Goal: Check status: Check status

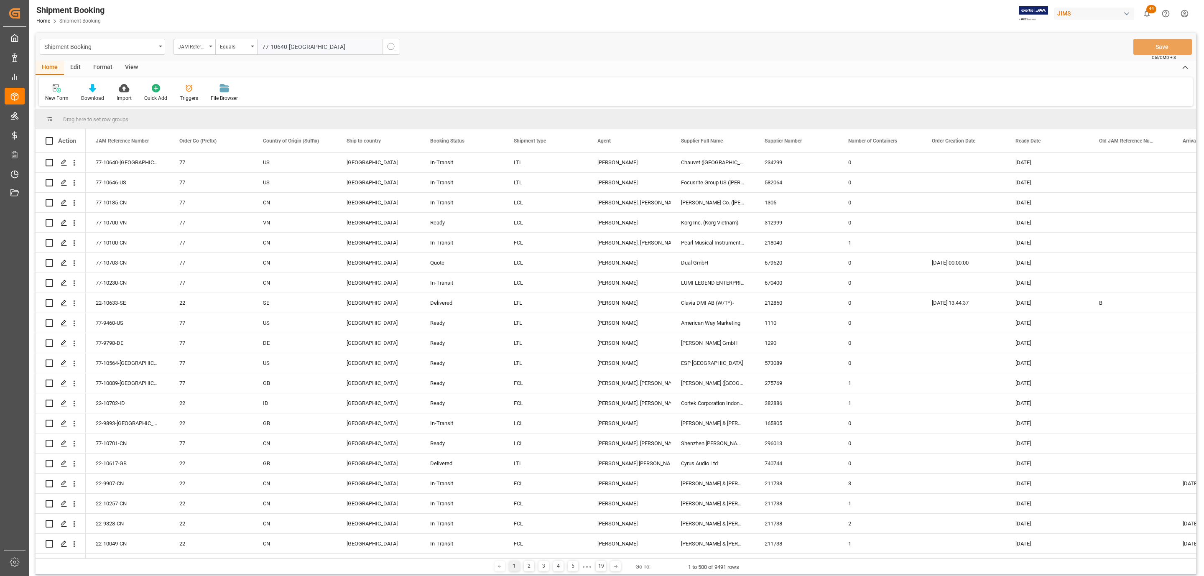
type input "77-10640-[GEOGRAPHIC_DATA]"
click at [399, 47] on button "search button" at bounding box center [391, 47] width 18 height 16
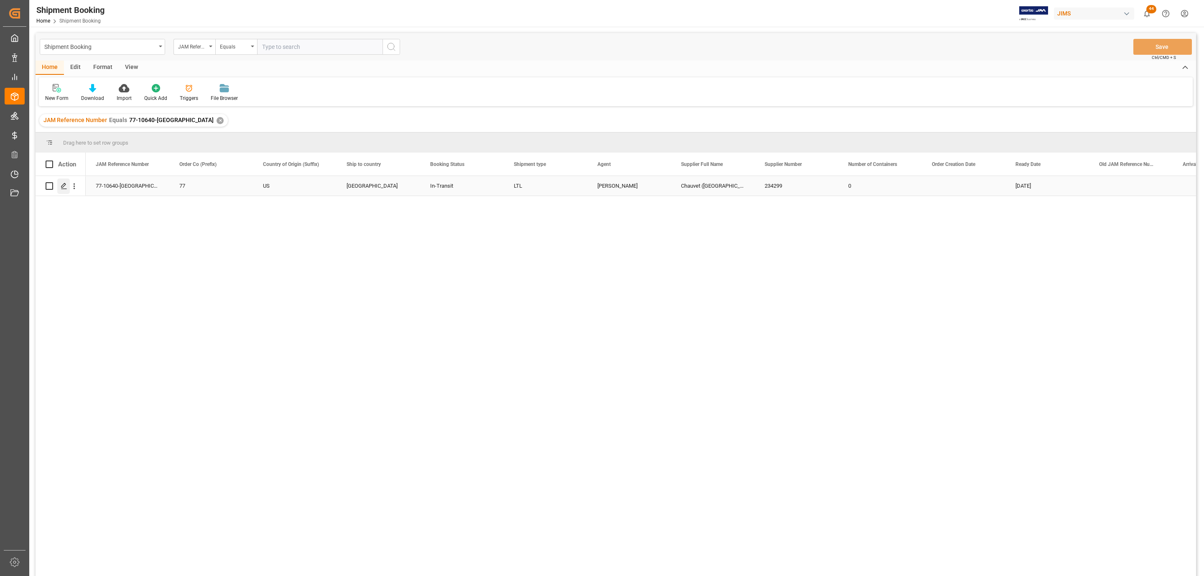
click at [64, 188] on icon "Press SPACE to select this row." at bounding box center [64, 186] width 7 height 7
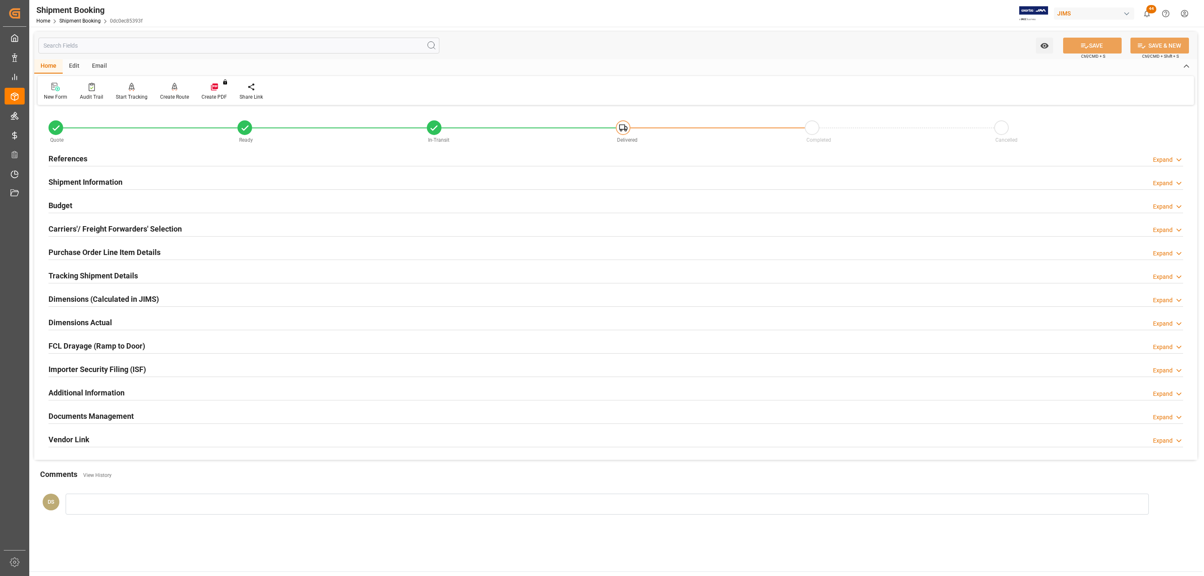
click at [73, 150] on div "References" at bounding box center [67, 158] width 39 height 16
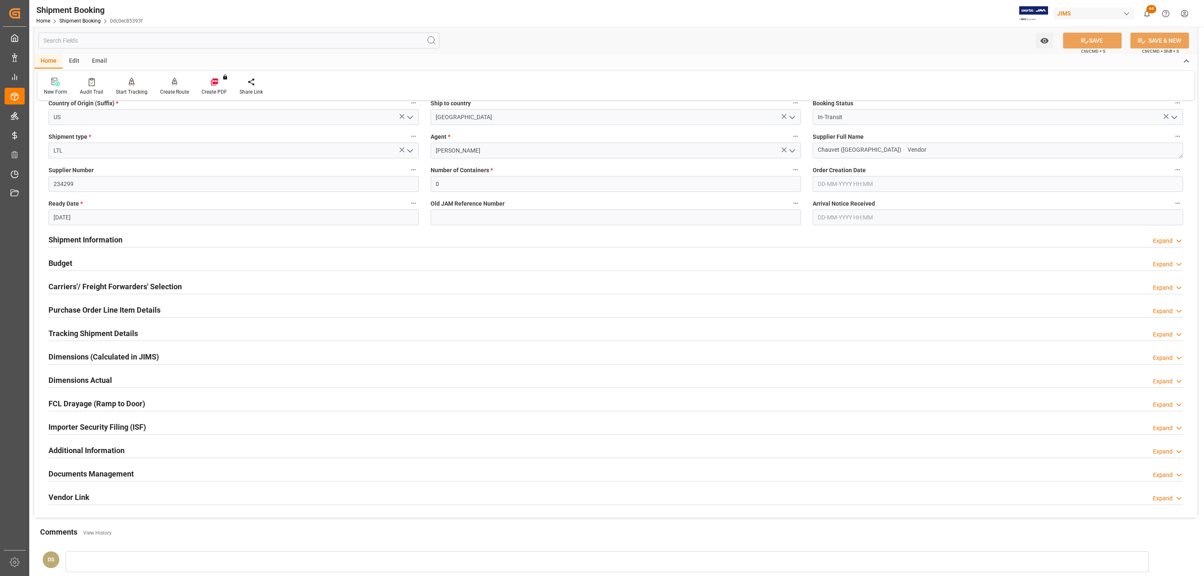
scroll to position [221, 0]
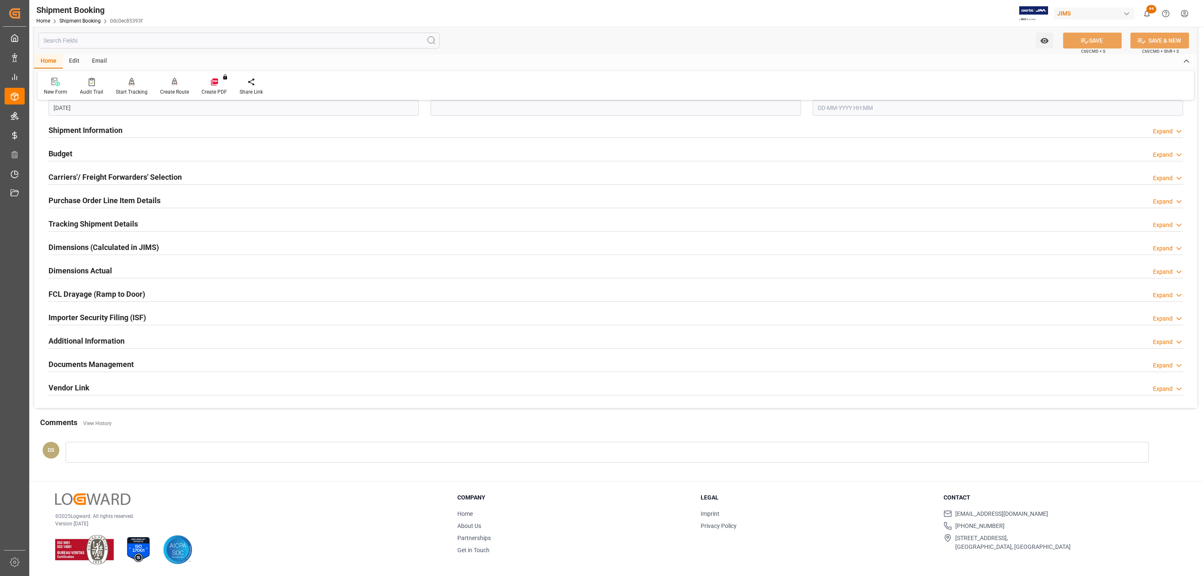
click at [88, 363] on h2 "Documents Management" at bounding box center [90, 364] width 85 height 11
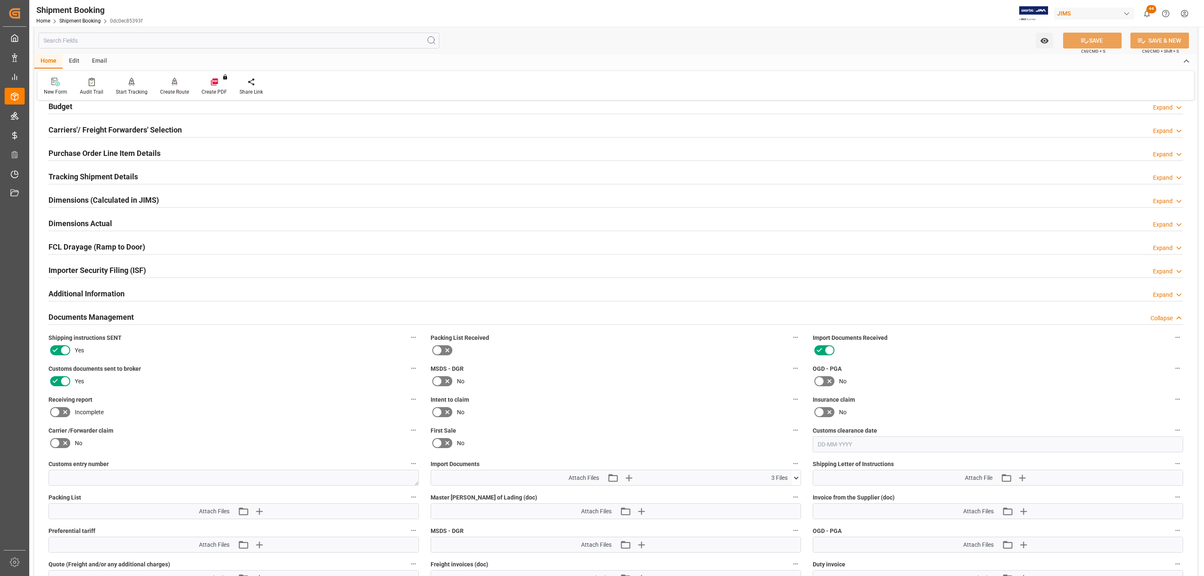
scroll to position [409, 0]
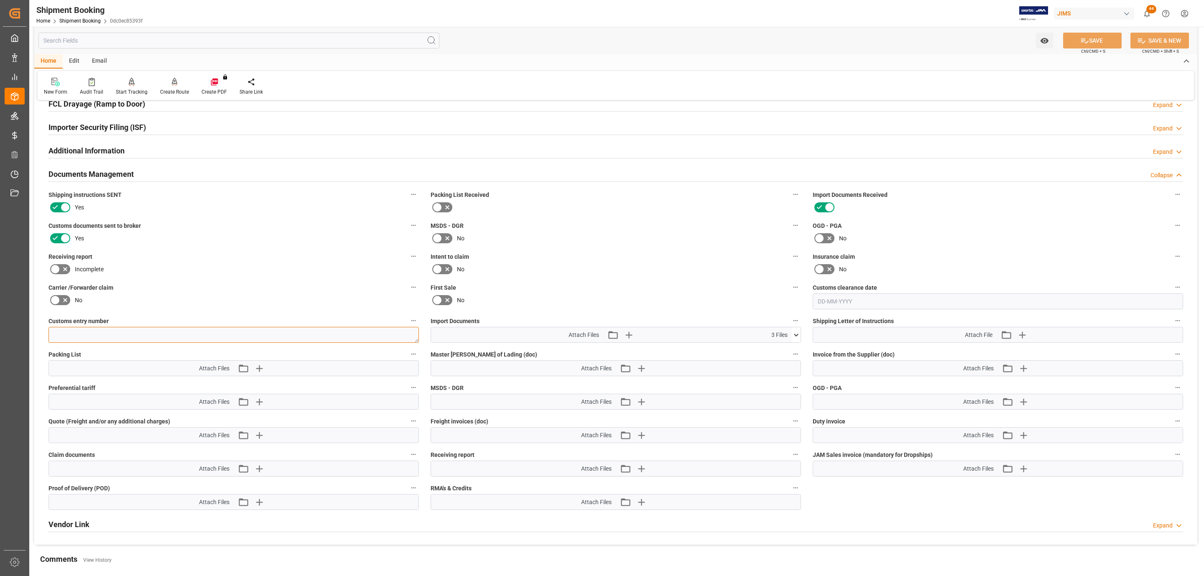
click at [83, 330] on textarea at bounding box center [233, 335] width 370 height 16
paste textarea "13391-69279241-3"
type textarea "13391-69279241-3"
click at [1093, 50] on span "Ctrl/CMD + S" at bounding box center [1093, 51] width 24 height 6
click at [1093, 43] on button "SAVE" at bounding box center [1092, 41] width 59 height 16
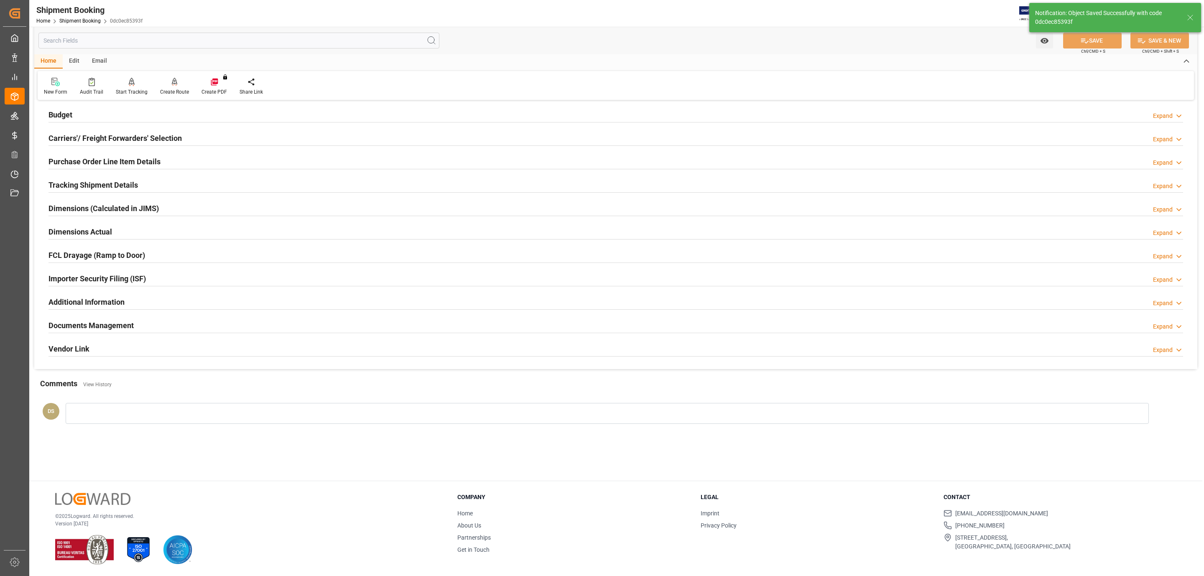
scroll to position [91, 0]
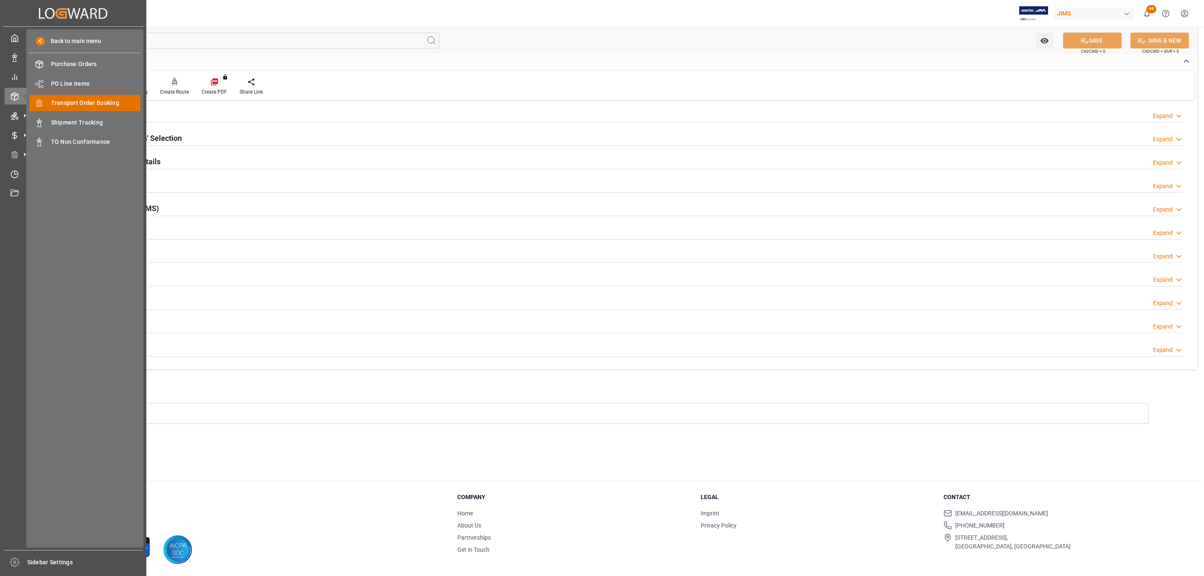
click at [112, 104] on span "Transport Order Booking" at bounding box center [96, 103] width 90 height 9
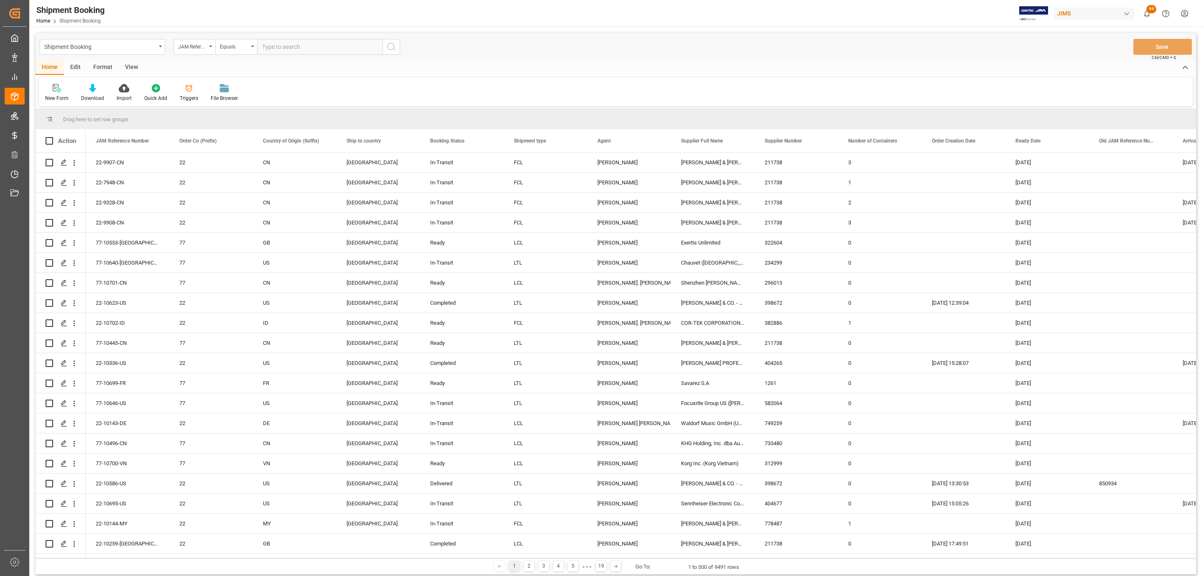
paste input "77-10482-CN"
type input "77-10482-CN"
click at [392, 47] on icon "search button" at bounding box center [391, 47] width 10 height 10
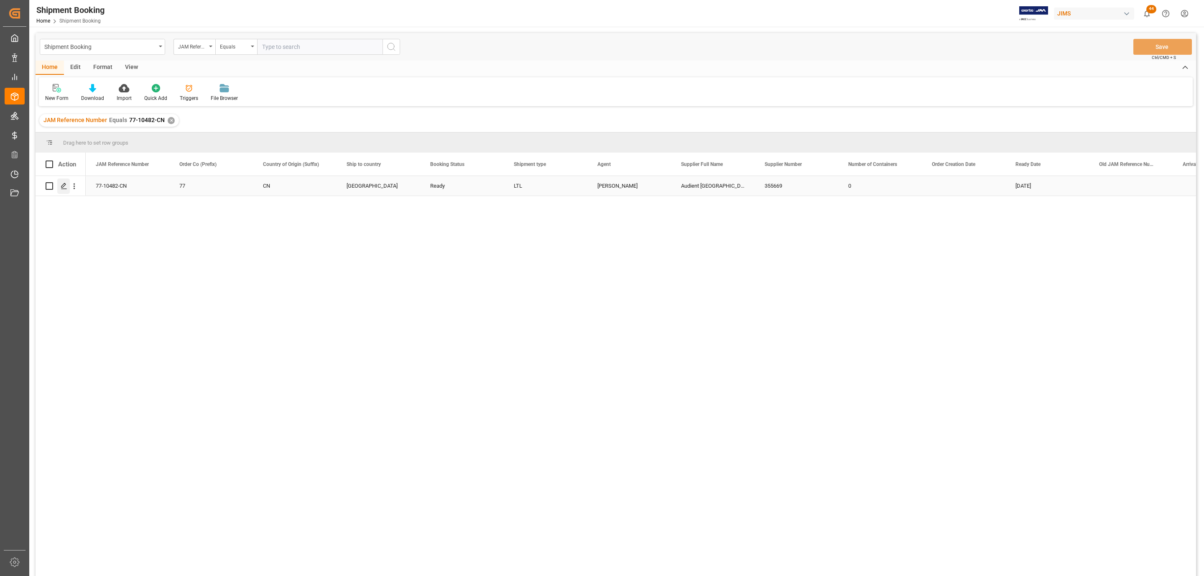
click at [62, 187] on polygon "Press SPACE to select this row." at bounding box center [63, 186] width 4 height 4
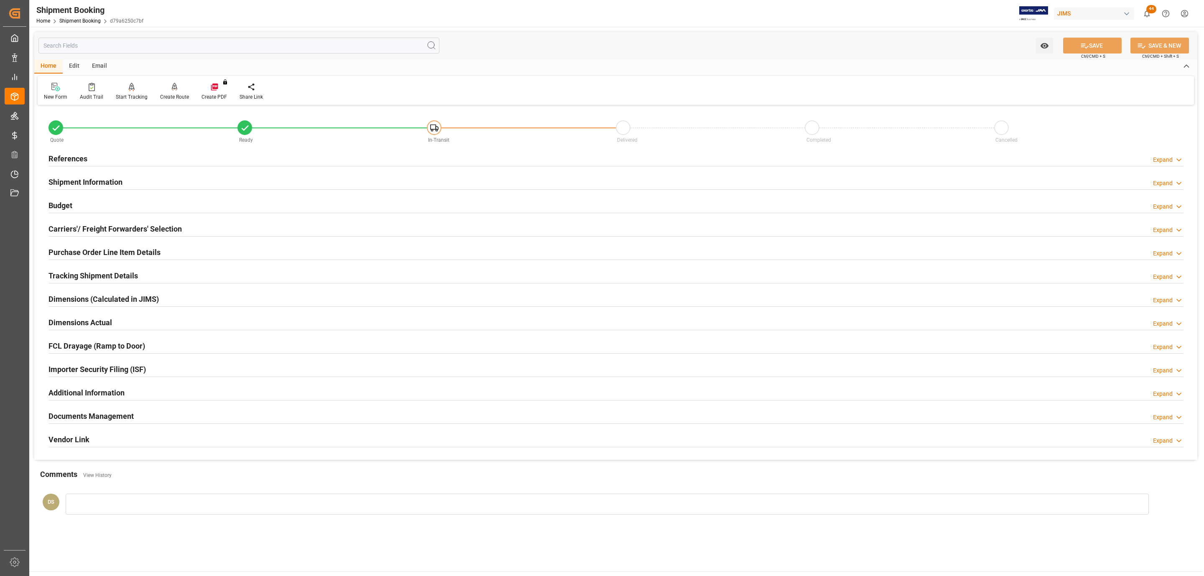
click at [105, 150] on div "References Expand" at bounding box center [615, 158] width 1134 height 16
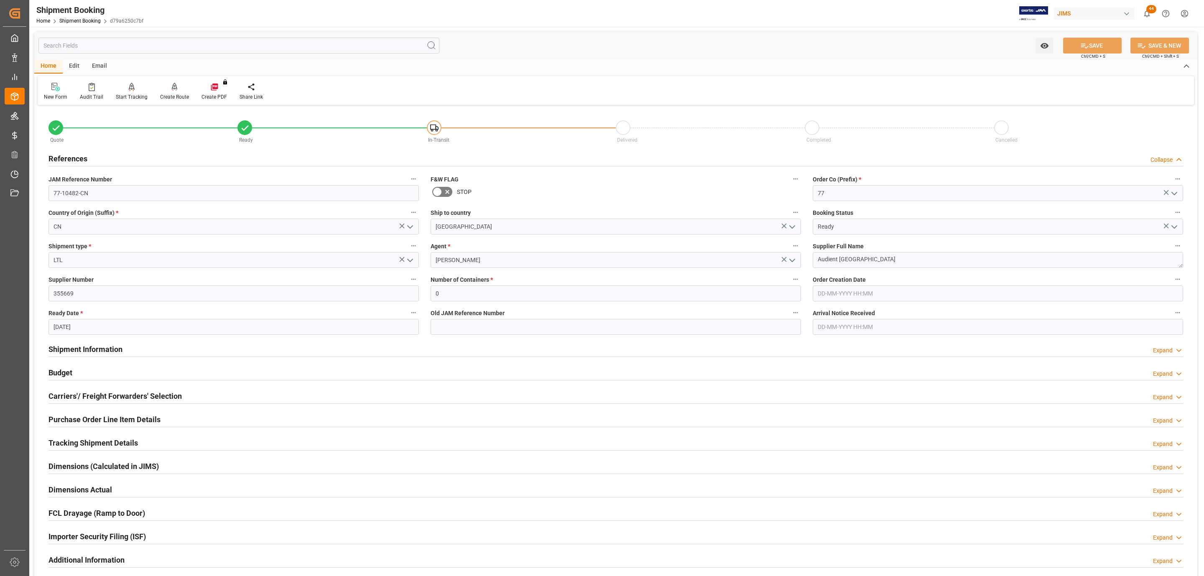
click at [102, 155] on div "References Collapse" at bounding box center [615, 158] width 1134 height 16
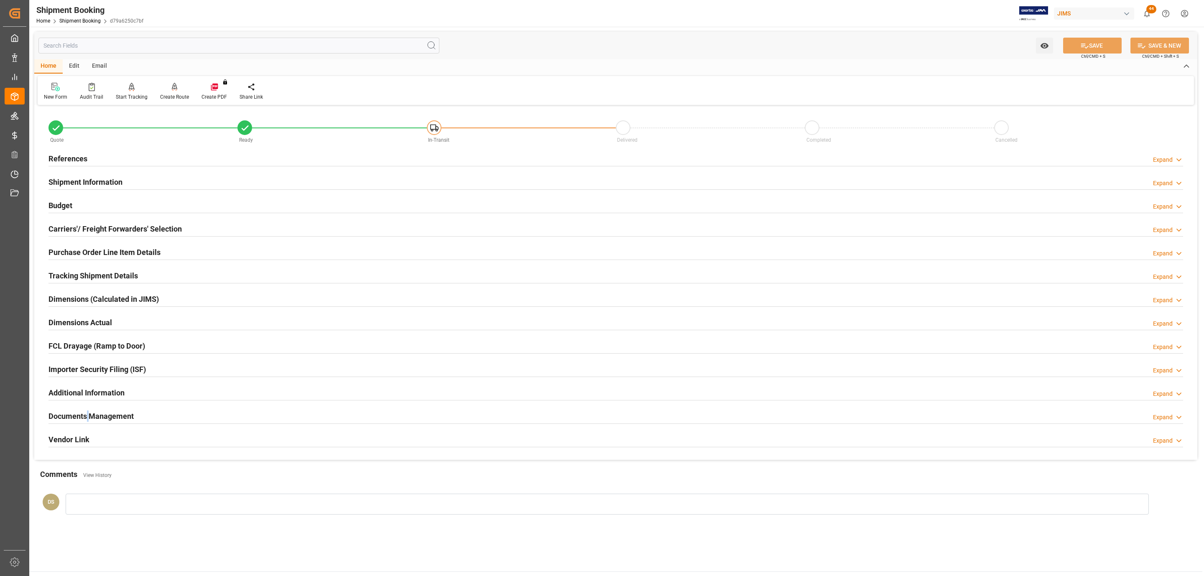
click at [88, 410] on div "Documents Management" at bounding box center [90, 416] width 85 height 16
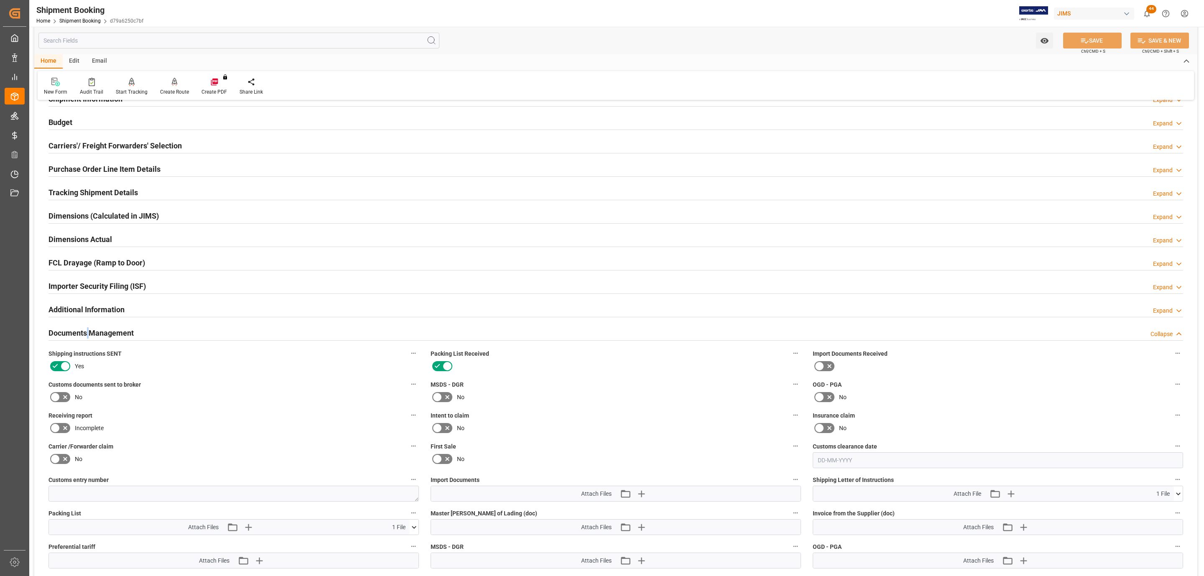
scroll to position [314, 0]
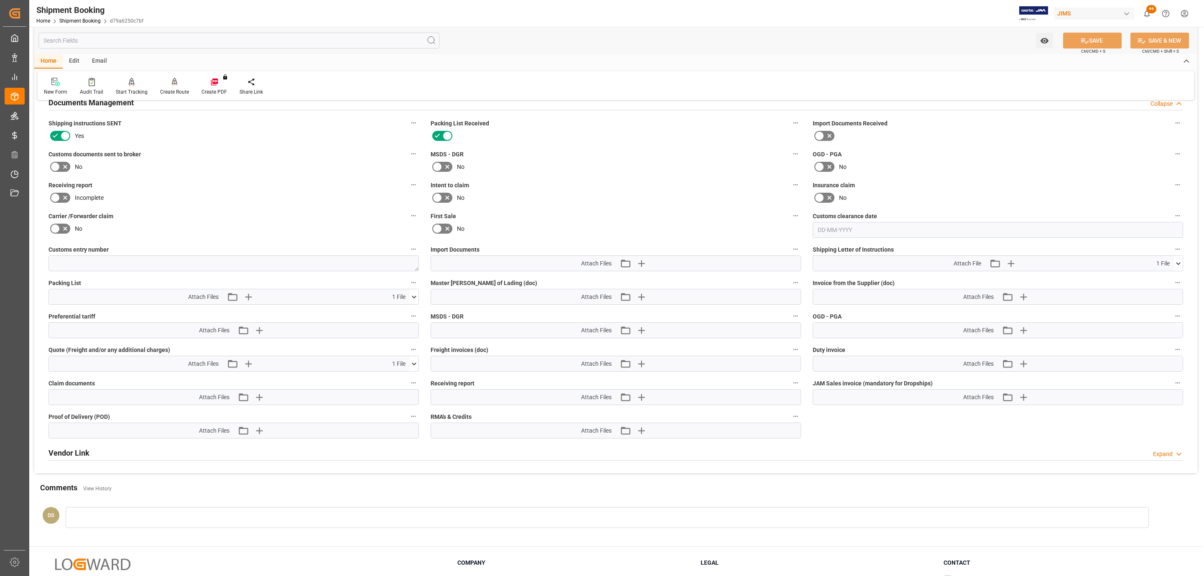
click at [60, 173] on label at bounding box center [59, 166] width 23 height 13
click at [0, 0] on input "checkbox" at bounding box center [0, 0] width 0 height 0
click at [642, 267] on icon "button" at bounding box center [641, 263] width 13 height 13
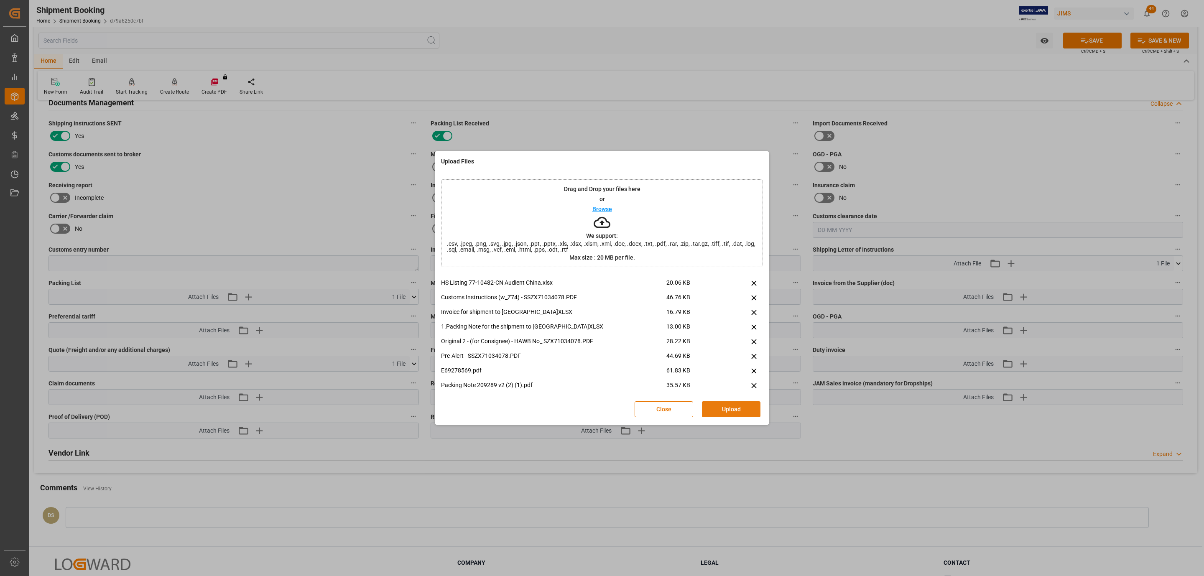
click at [743, 405] on button "Upload" at bounding box center [731, 409] width 59 height 16
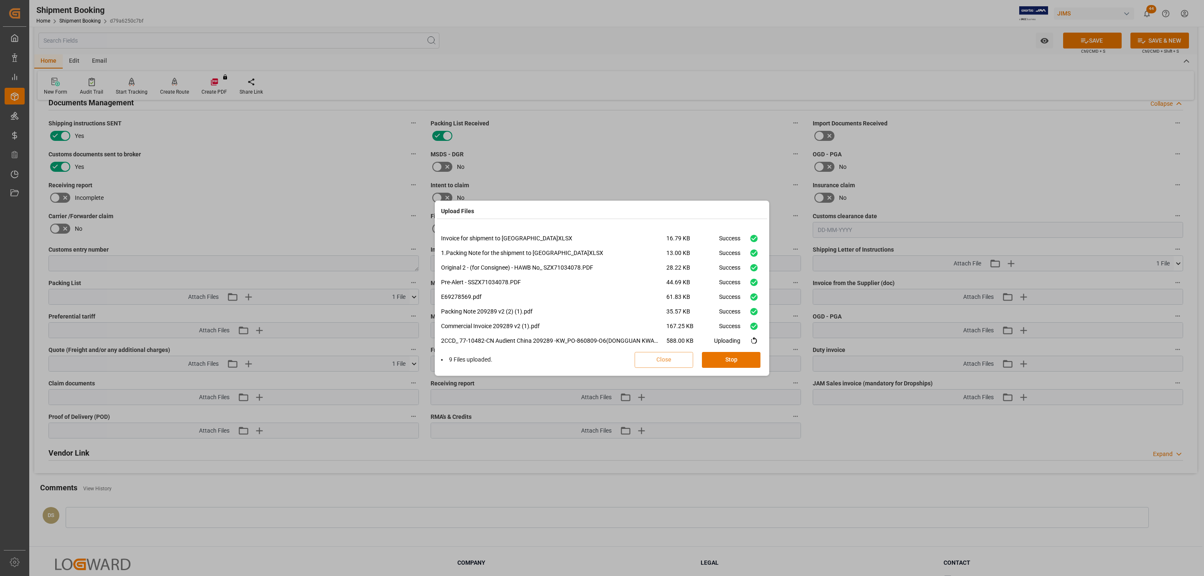
scroll to position [34, 0]
click at [713, 355] on button "Done" at bounding box center [731, 360] width 59 height 16
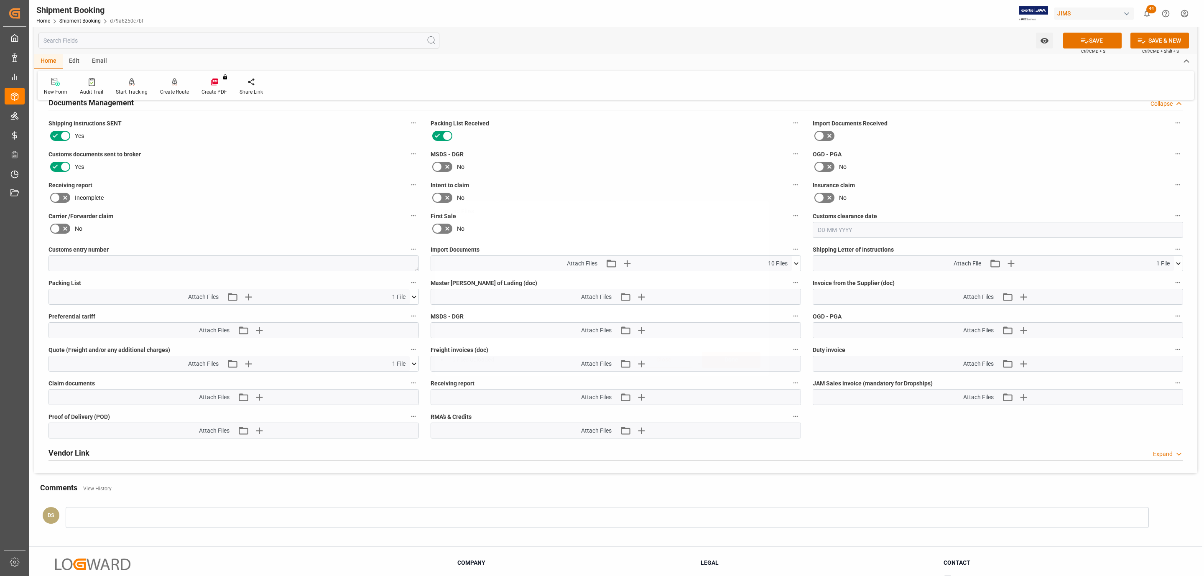
scroll to position [0, 0]
click at [1076, 40] on button "SAVE" at bounding box center [1092, 41] width 59 height 16
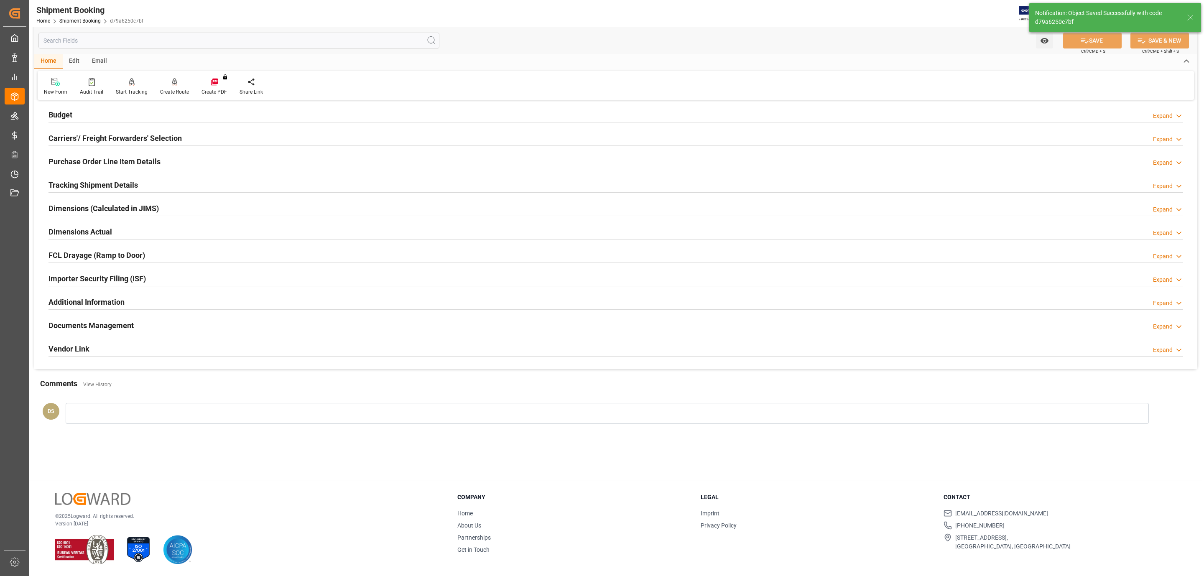
scroll to position [91, 0]
click at [110, 139] on h2 "Carriers'/ Freight Forwarders' Selection" at bounding box center [114, 138] width 133 height 11
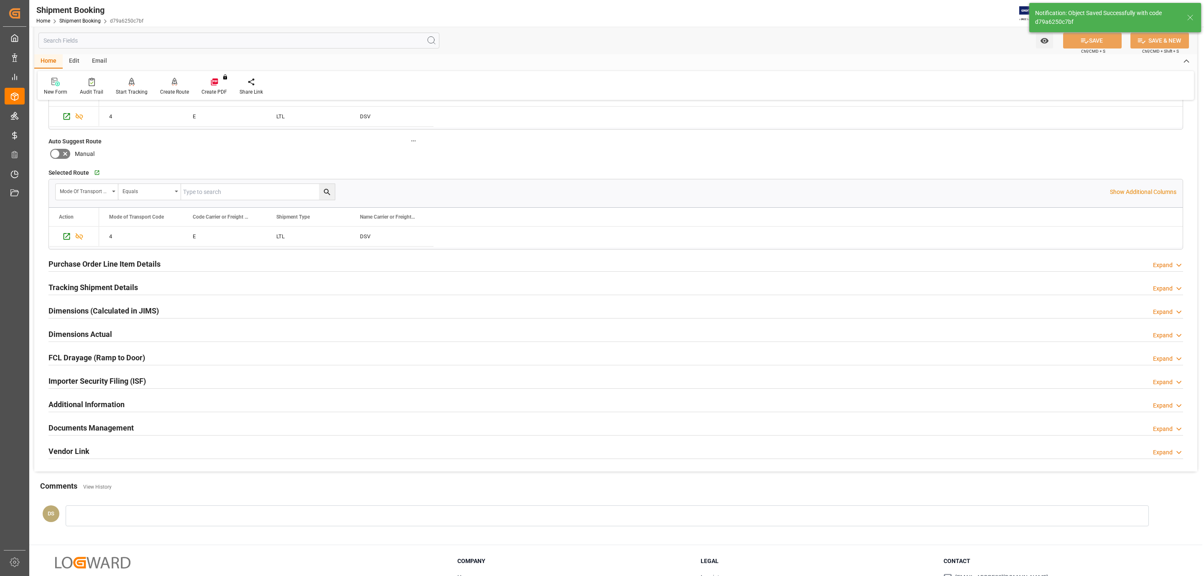
scroll to position [0, 0]
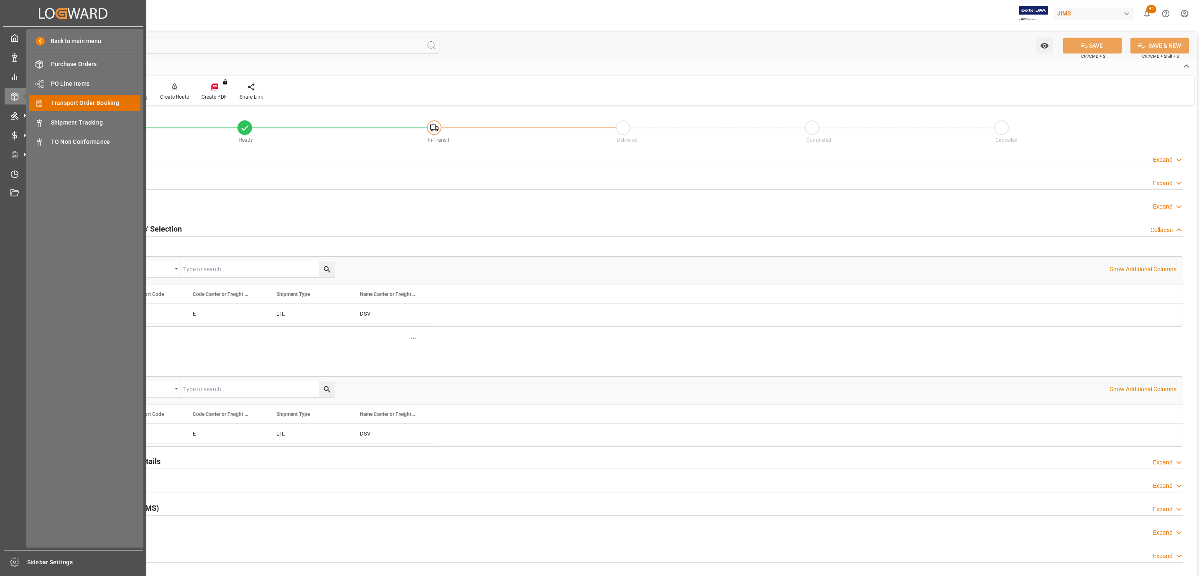
click at [71, 105] on span "Transport Order Booking" at bounding box center [96, 103] width 90 height 9
